Goal: Transaction & Acquisition: Download file/media

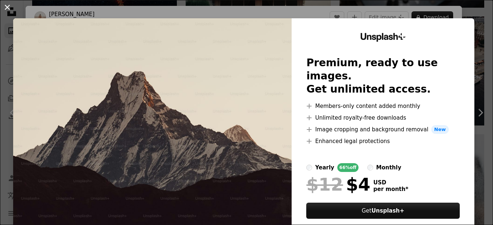
click at [11, 7] on button "An X shape" at bounding box center [7, 7] width 9 height 9
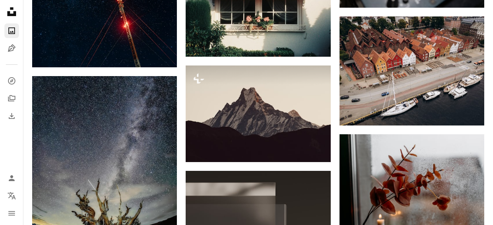
click at [11, 7] on icon at bounding box center [11, 11] width 9 height 9
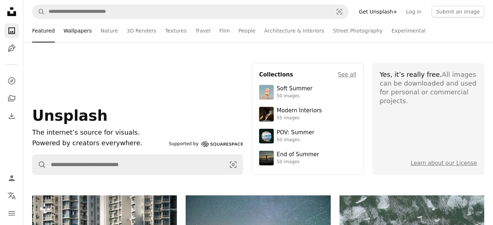
click at [84, 39] on link "Wallpapers" at bounding box center [78, 30] width 28 height 23
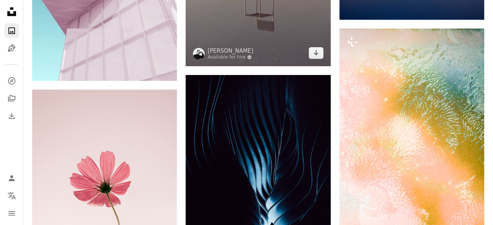
scroll to position [820, 0]
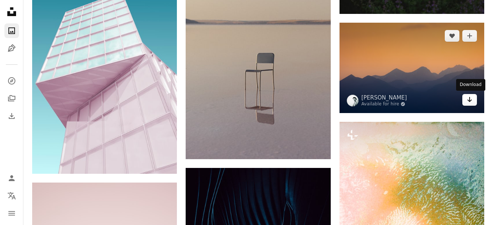
click at [470, 100] on icon "Download" at bounding box center [469, 99] width 5 height 5
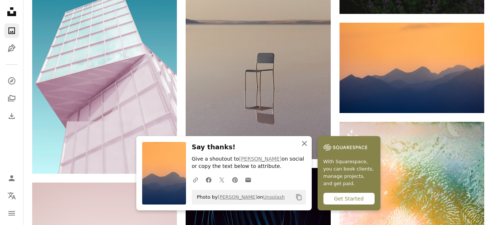
click at [305, 144] on icon "button" at bounding box center [304, 143] width 5 height 5
